Goal: Check status: Check status

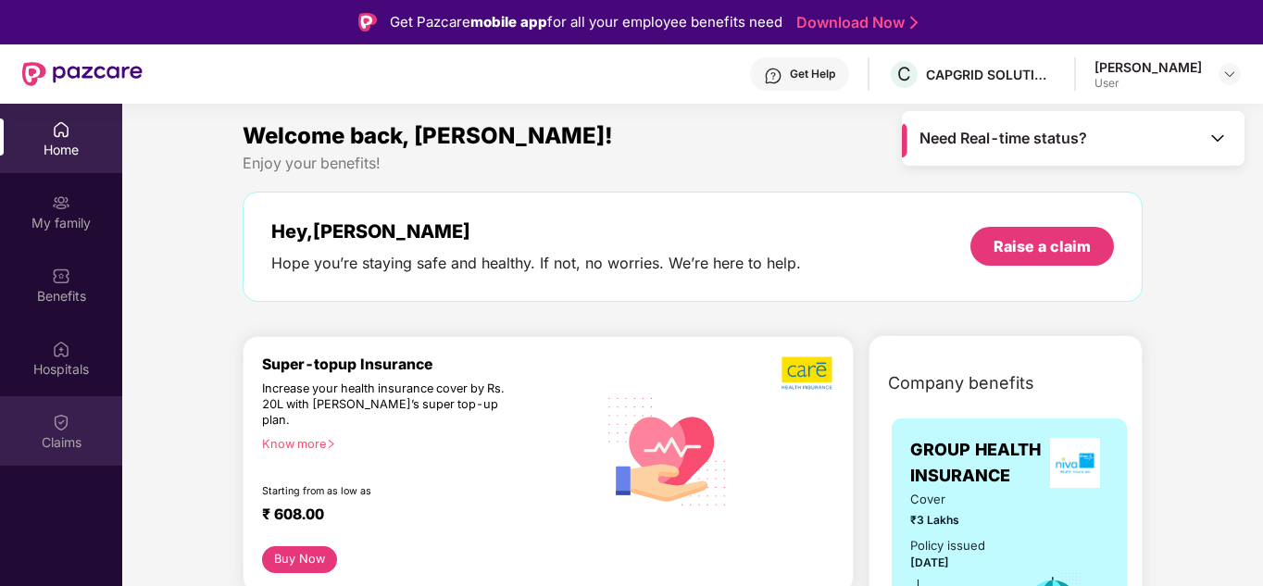
click at [72, 408] on div "Claims" at bounding box center [61, 430] width 122 height 69
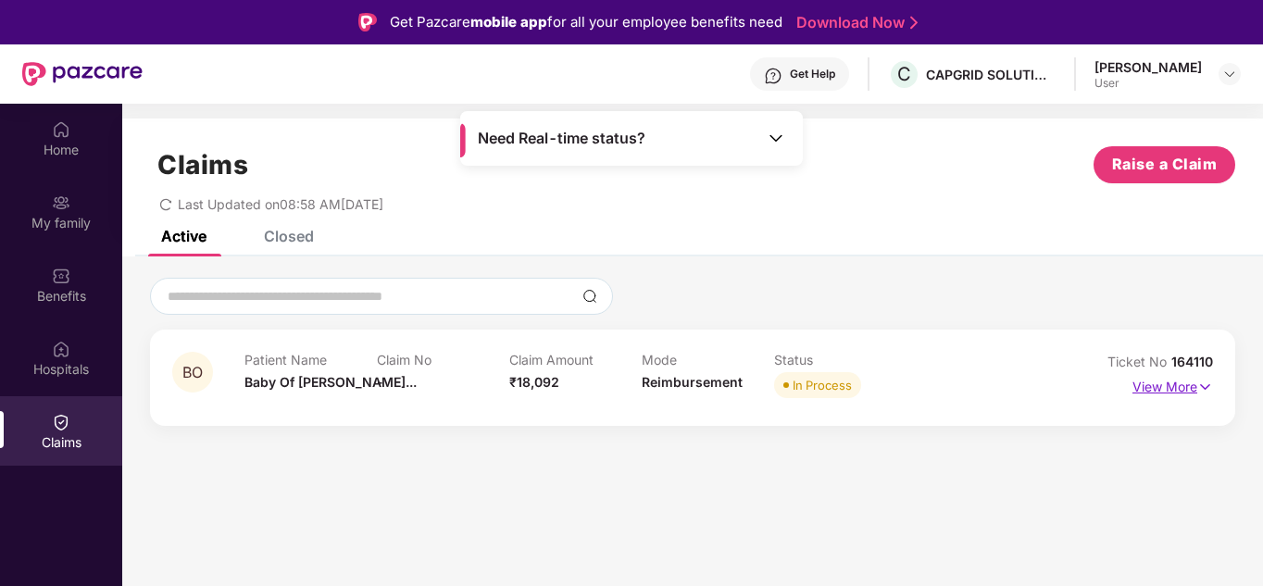
click at [1154, 382] on p "View More" at bounding box center [1173, 384] width 81 height 25
